Goal: Transaction & Acquisition: Purchase product/service

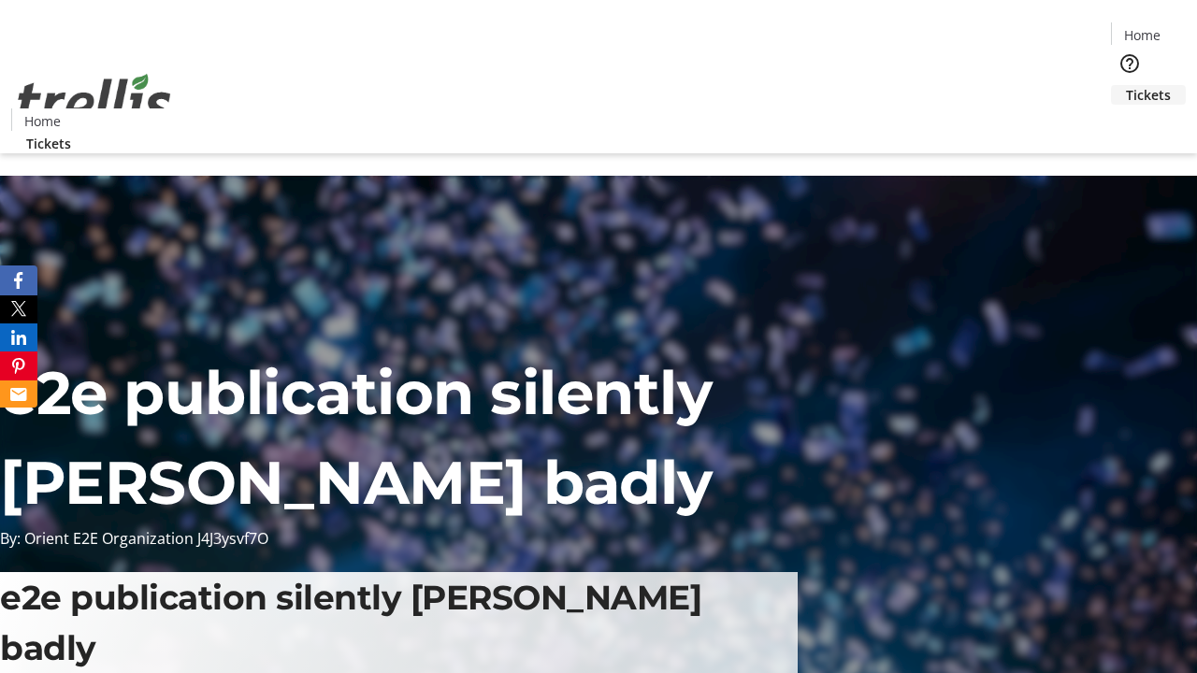
click at [1126, 85] on span "Tickets" at bounding box center [1148, 95] width 45 height 20
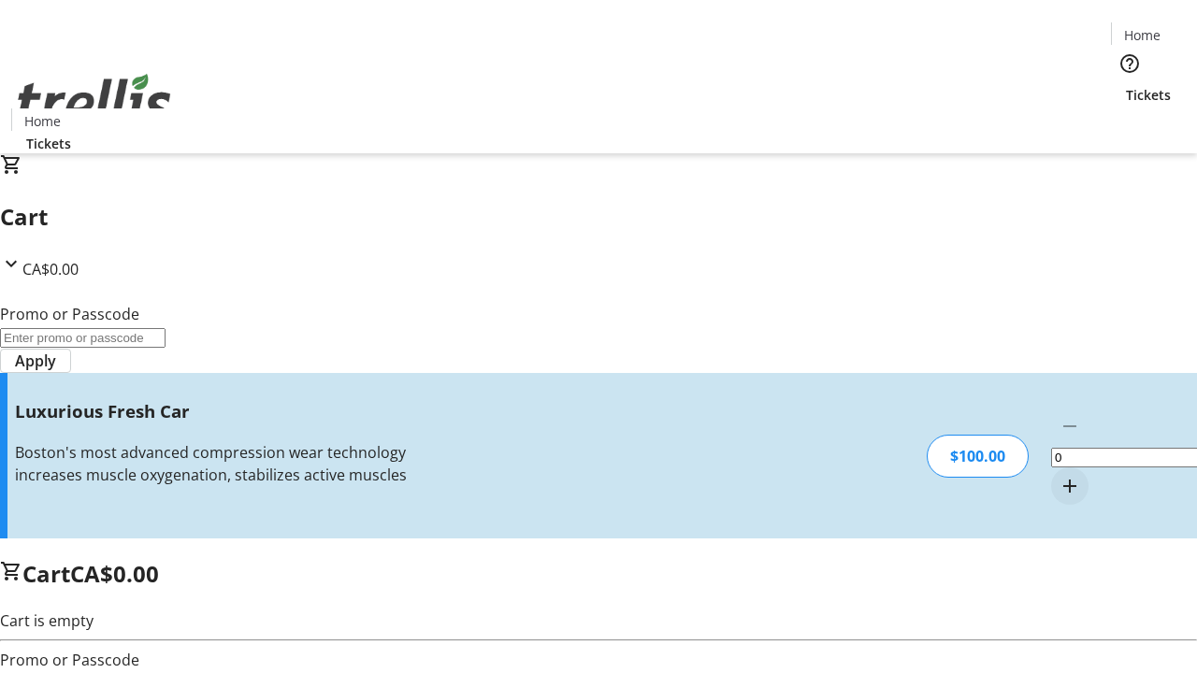
click at [1059, 475] on mat-icon "Increment by one" at bounding box center [1070, 486] width 22 height 22
type input "1"
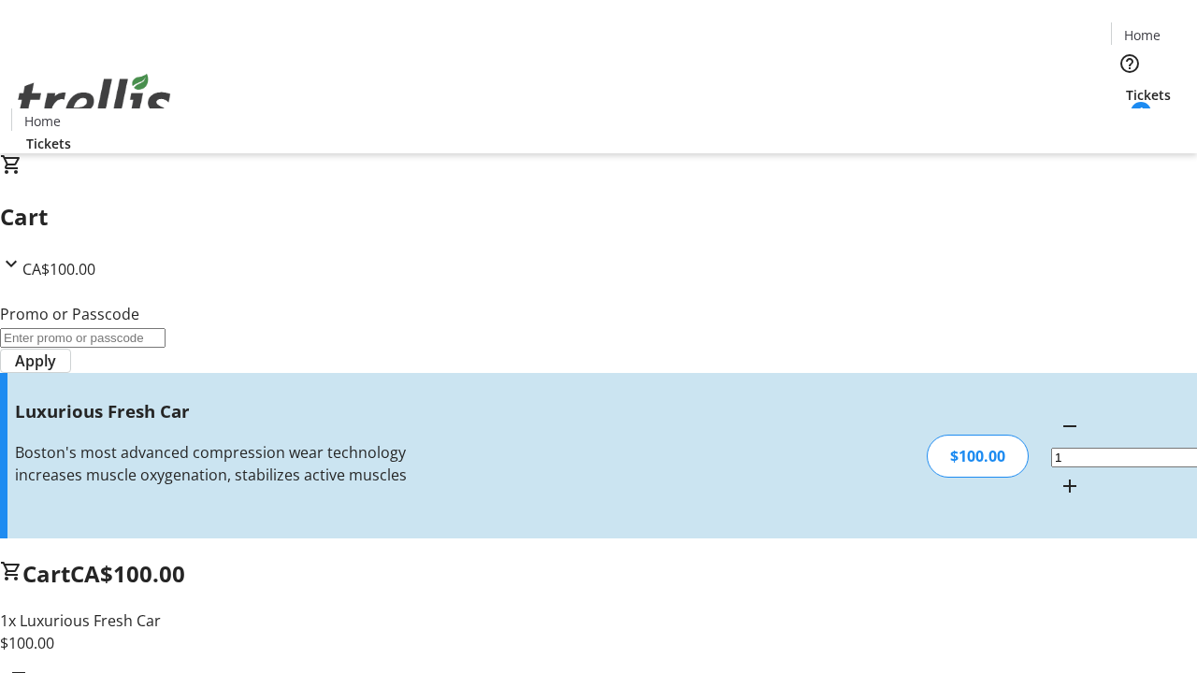
type input "FREE"
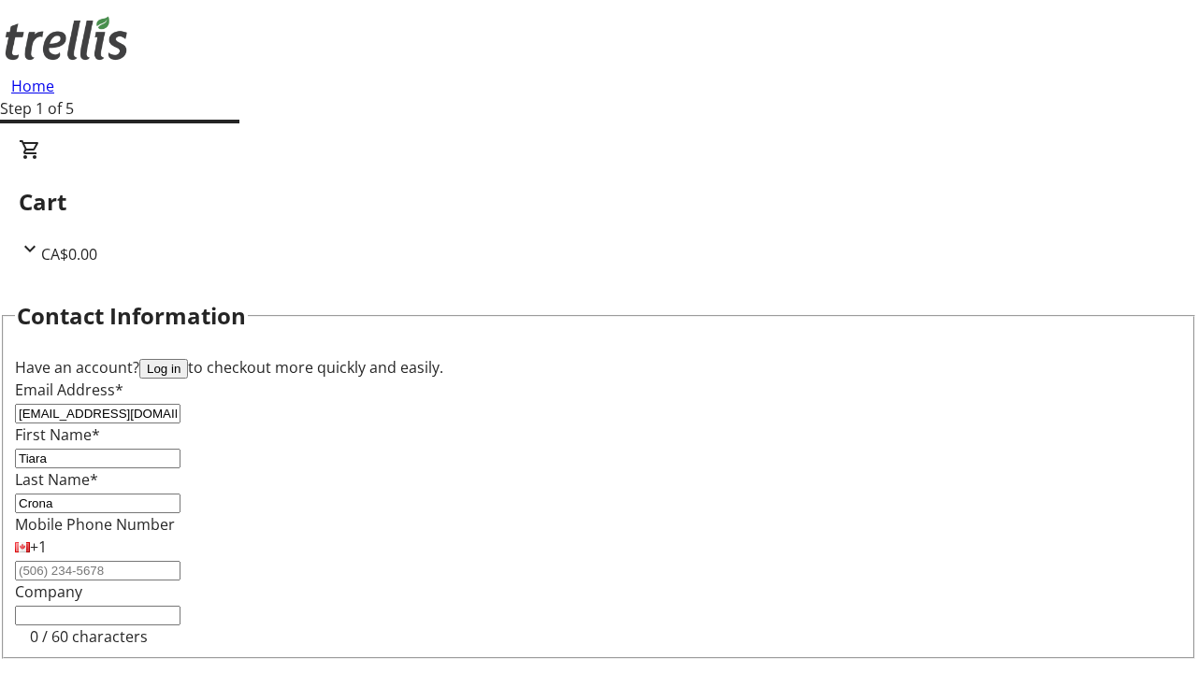
type input "Crona"
